Goal: Task Accomplishment & Management: Manage account settings

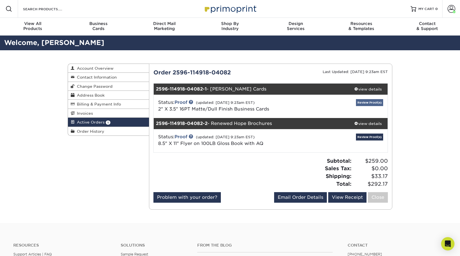
click at [379, 103] on link "Review Proof(s)" at bounding box center [369, 102] width 27 height 7
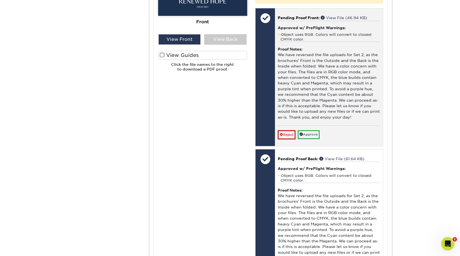
scroll to position [282, 0]
click at [285, 132] on link "Reject" at bounding box center [287, 134] width 18 height 9
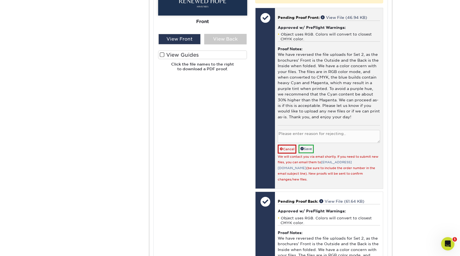
click at [305, 130] on textarea at bounding box center [329, 136] width 102 height 13
type textarea "uploading CMYK version - please let me know if the color is still an issue with…"
click at [308, 145] on link "Save" at bounding box center [306, 149] width 15 height 9
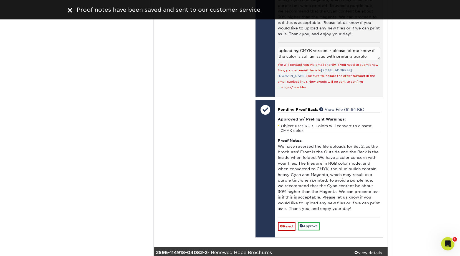
scroll to position [370, 0]
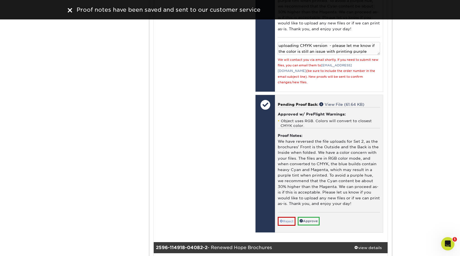
click at [289, 217] on link "Reject" at bounding box center [287, 221] width 18 height 9
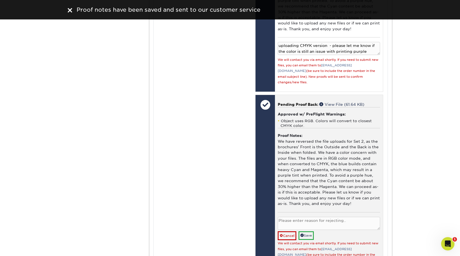
click at [320, 217] on textarea at bounding box center [329, 223] width 102 height 13
paste textarea "uploading CMYK version - please let me know if the color is still an issue with…"
type textarea "uploading CMYK version - please let me know if the color is still an issue with…"
click at [306, 231] on link "Save" at bounding box center [306, 235] width 15 height 9
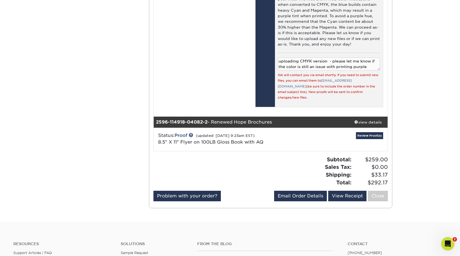
scroll to position [531, 0]
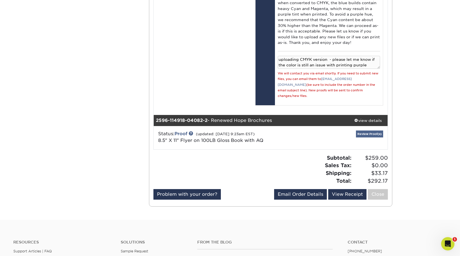
click at [368, 130] on link "Review Proof(s)" at bounding box center [369, 133] width 27 height 7
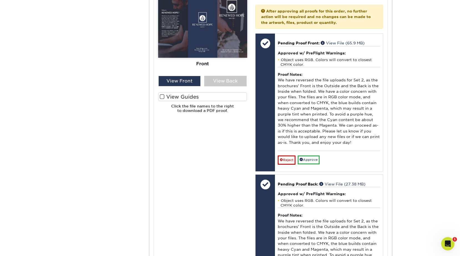
scroll to position [873, 0]
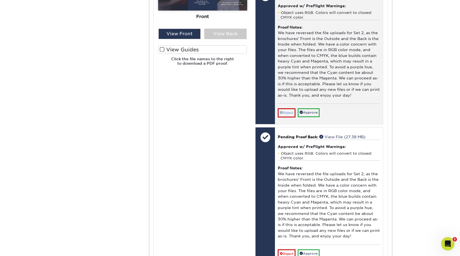
click at [286, 108] on link "Reject" at bounding box center [287, 112] width 18 height 9
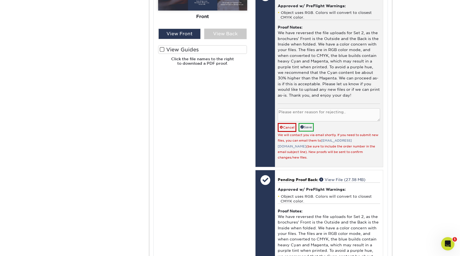
click at [324, 108] on textarea at bounding box center [329, 114] width 102 height 13
paste textarea "uploading CMYK version - please let me know if the color is still an issue with…"
type textarea "uploading CMYK version - please let me know if the color is still an issue with…"
click at [314, 123] on link "Save" at bounding box center [306, 127] width 15 height 9
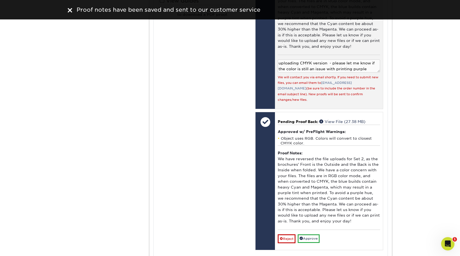
scroll to position [957, 0]
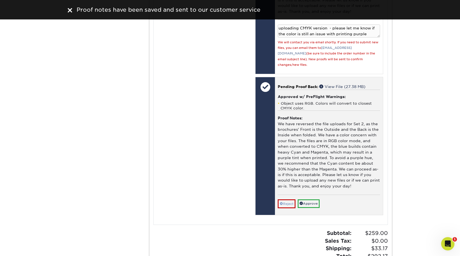
click at [289, 199] on link "Reject" at bounding box center [287, 203] width 18 height 9
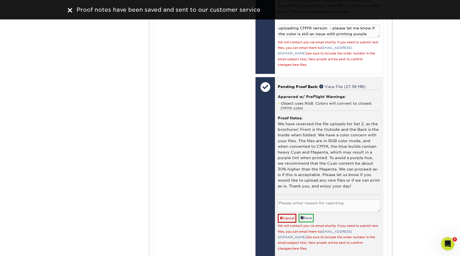
click at [307, 199] on textarea at bounding box center [329, 205] width 102 height 13
paste textarea "uploading CMYK version - please let me know if the color is still an issue with…"
type textarea "uploading CMYK version - please let me know if the color is still an issue with…"
click at [306, 214] on link "Save" at bounding box center [306, 218] width 15 height 9
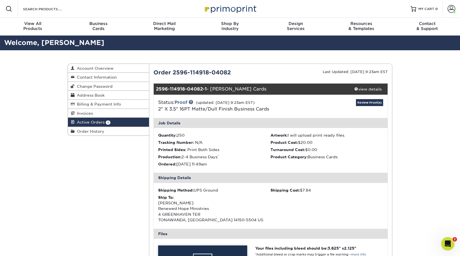
scroll to position [0, 0]
click at [90, 122] on span "Active Orders" at bounding box center [90, 122] width 30 height 4
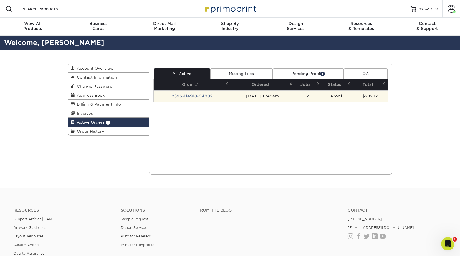
click at [205, 95] on td "2596-114918-04082" at bounding box center [192, 96] width 77 height 12
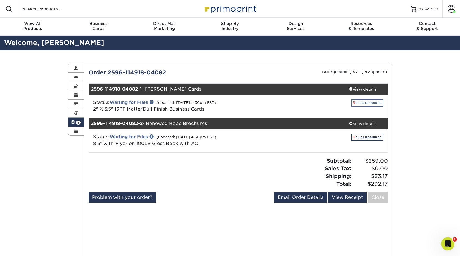
click at [374, 103] on link "FILES REQUIRED" at bounding box center [367, 102] width 32 height 7
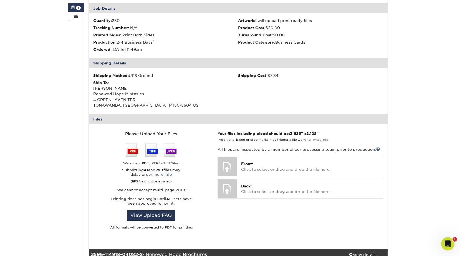
scroll to position [132, 0]
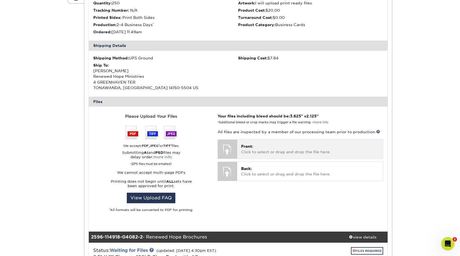
click at [258, 143] on p "Front: Click to select or drag and drop the file here." at bounding box center [310, 148] width 138 height 11
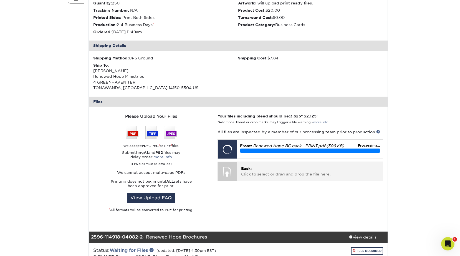
click at [249, 166] on span "Back:" at bounding box center [246, 168] width 11 height 4
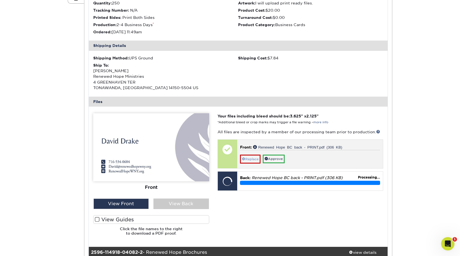
click at [254, 155] on link "Replace" at bounding box center [250, 159] width 21 height 9
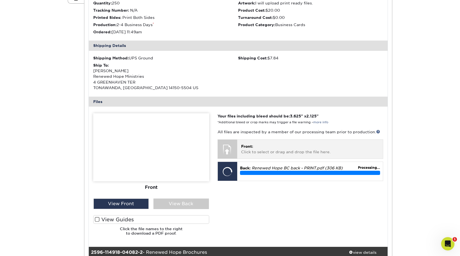
click at [256, 147] on p "Front: Click to select or drag and drop the file here." at bounding box center [310, 148] width 138 height 11
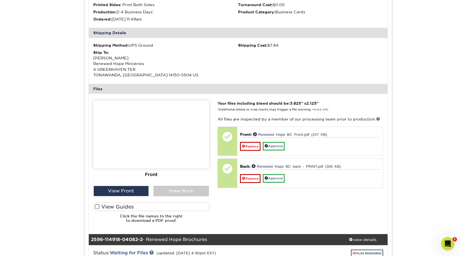
scroll to position [146, 0]
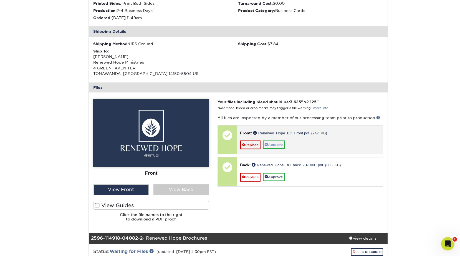
click at [281, 143] on link "Approve" at bounding box center [274, 144] width 22 height 9
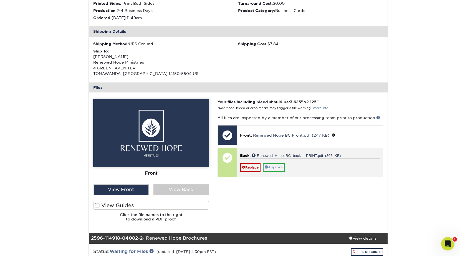
click at [279, 163] on link "Approve" at bounding box center [274, 167] width 22 height 9
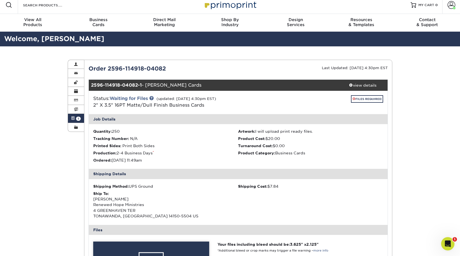
scroll to position [1, 0]
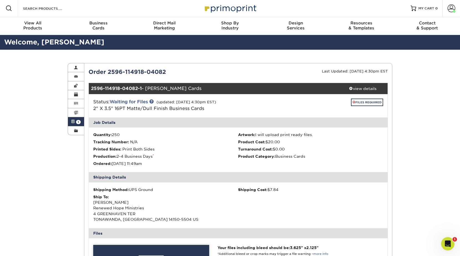
click at [73, 120] on span at bounding box center [73, 121] width 4 height 4
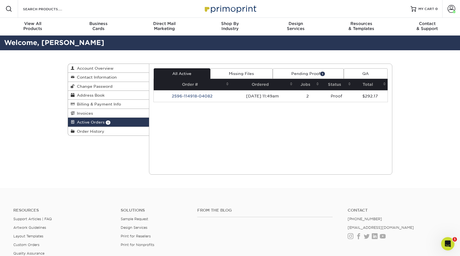
click at [254, 74] on link "Missing Files" at bounding box center [241, 73] width 62 height 11
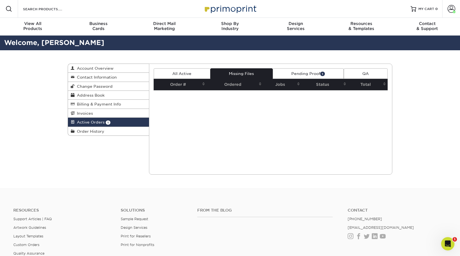
click at [177, 75] on link "All Active" at bounding box center [182, 73] width 57 height 11
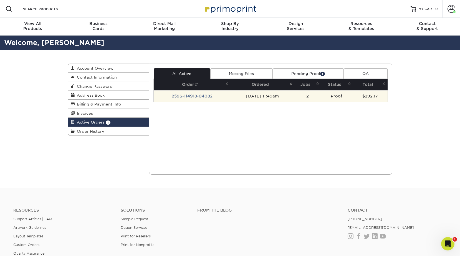
click at [179, 96] on td "2596-114918-04082" at bounding box center [192, 96] width 77 height 12
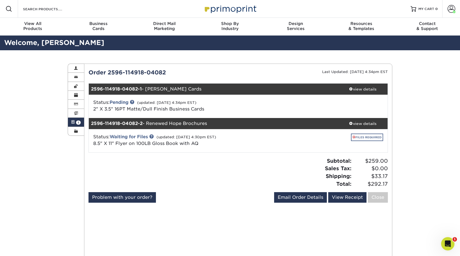
click at [373, 135] on link "FILES REQUIRED" at bounding box center [367, 136] width 32 height 7
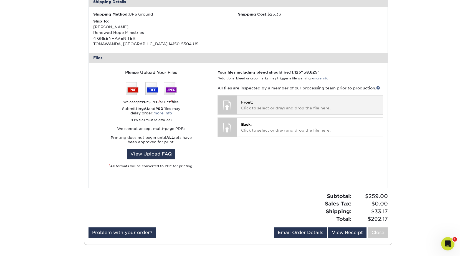
scroll to position [216, 0]
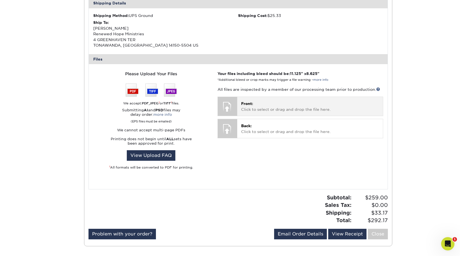
click at [251, 101] on p "Front: Click to select or drag and drop the file here." at bounding box center [310, 106] width 138 height 11
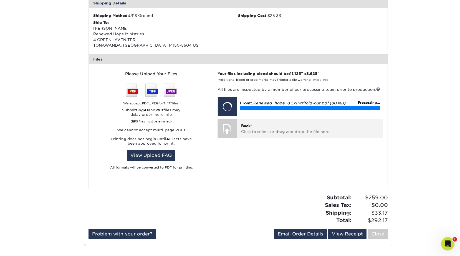
click at [278, 128] on p "Back: Click to select or drag and drop the file here." at bounding box center [310, 128] width 138 height 11
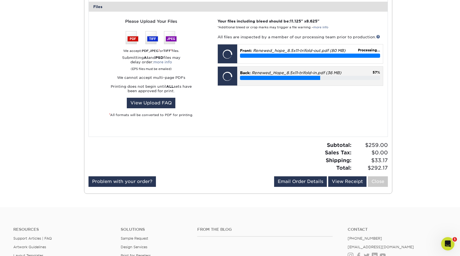
scroll to position [269, 0]
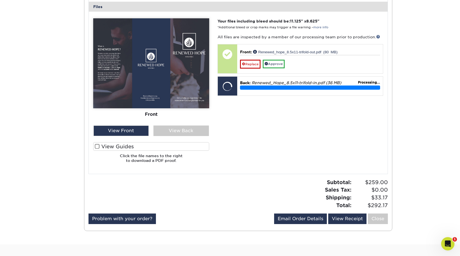
click at [97, 144] on span at bounding box center [97, 146] width 5 height 5
click at [0, 0] on input "View Guides" at bounding box center [0, 0] width 0 height 0
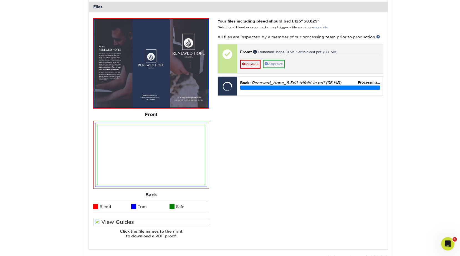
click at [278, 61] on link "Approve" at bounding box center [274, 64] width 22 height 9
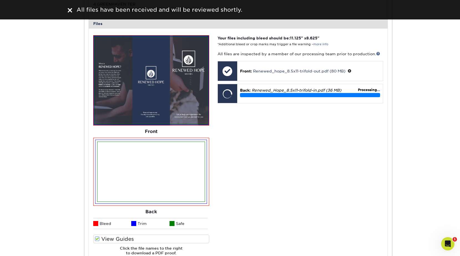
scroll to position [252, 0]
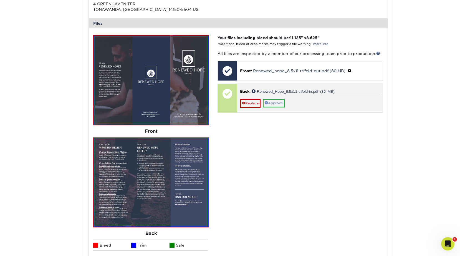
click at [277, 101] on link "Approve" at bounding box center [274, 103] width 22 height 9
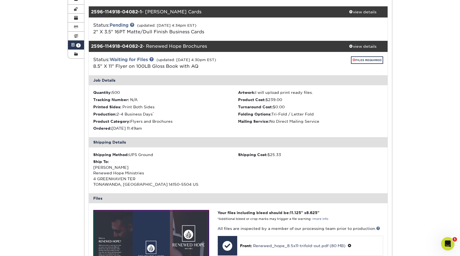
scroll to position [40, 0]
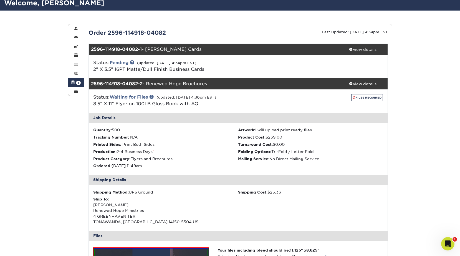
click at [73, 84] on link "Active Orders 1" at bounding box center [76, 82] width 16 height 9
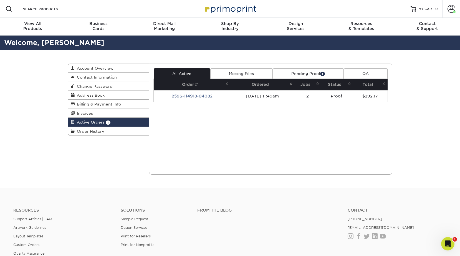
click at [246, 74] on link "Missing Files" at bounding box center [241, 73] width 62 height 11
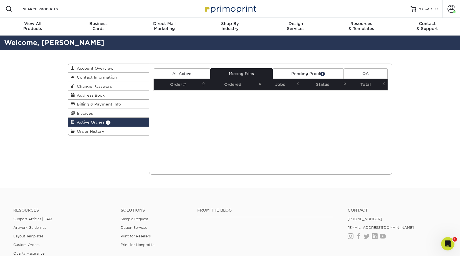
click at [189, 74] on link "All Active" at bounding box center [182, 73] width 57 height 11
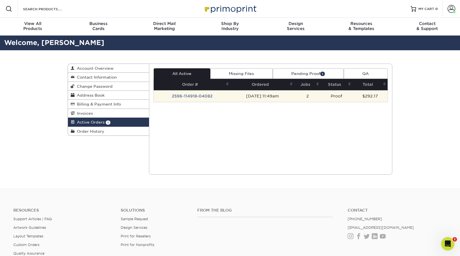
click at [184, 94] on td "2596-114918-04082" at bounding box center [192, 96] width 77 height 12
